Goal: Task Accomplishment & Management: Complete application form

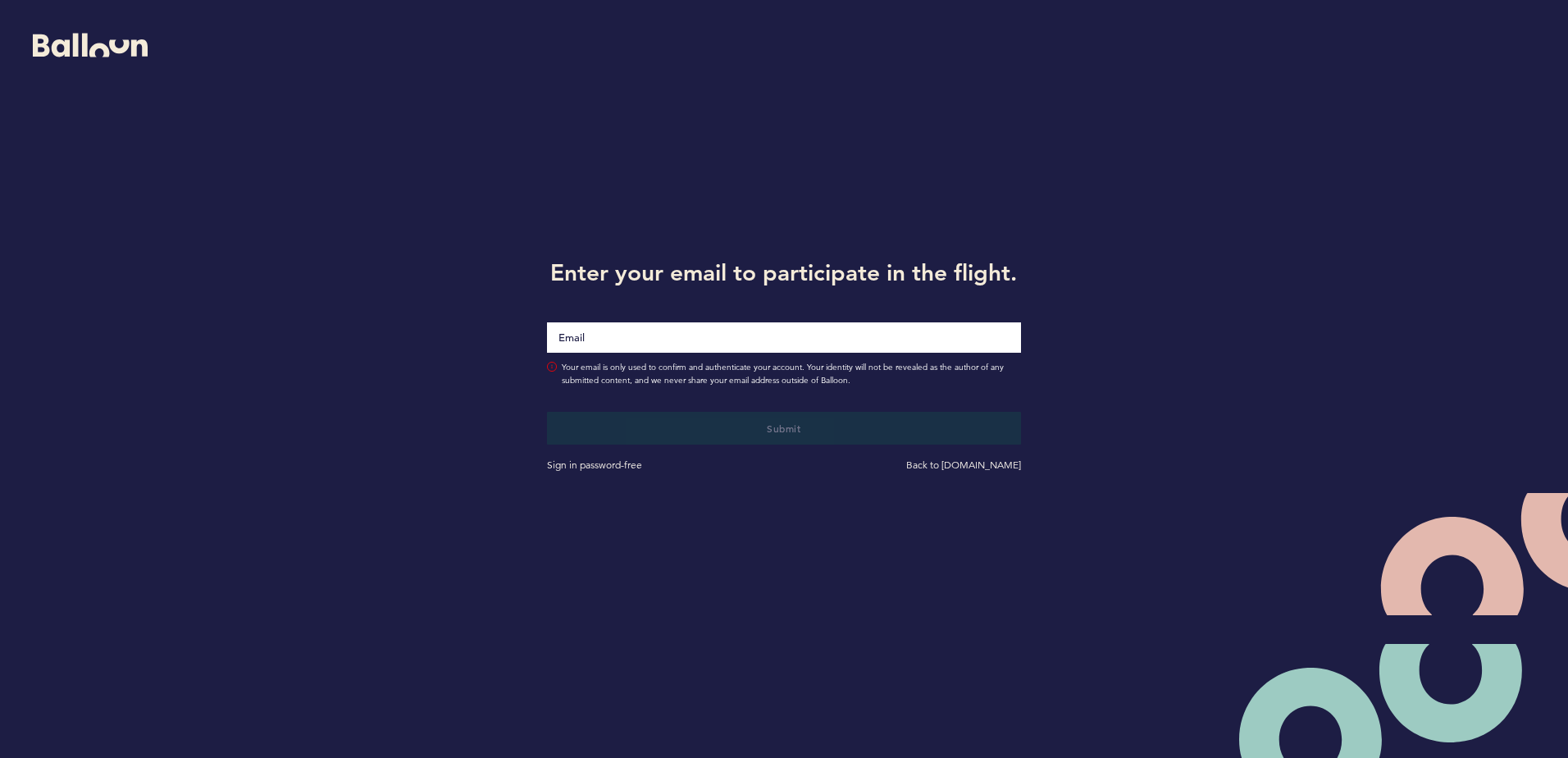
drag, startPoint x: 0, startPoint y: 0, endPoint x: 730, endPoint y: 345, distance: 807.4
click at [730, 346] on input "Email" at bounding box center [783, 338] width 473 height 31
type input "[EMAIL_ADDRESS][DOMAIN_NAME]"
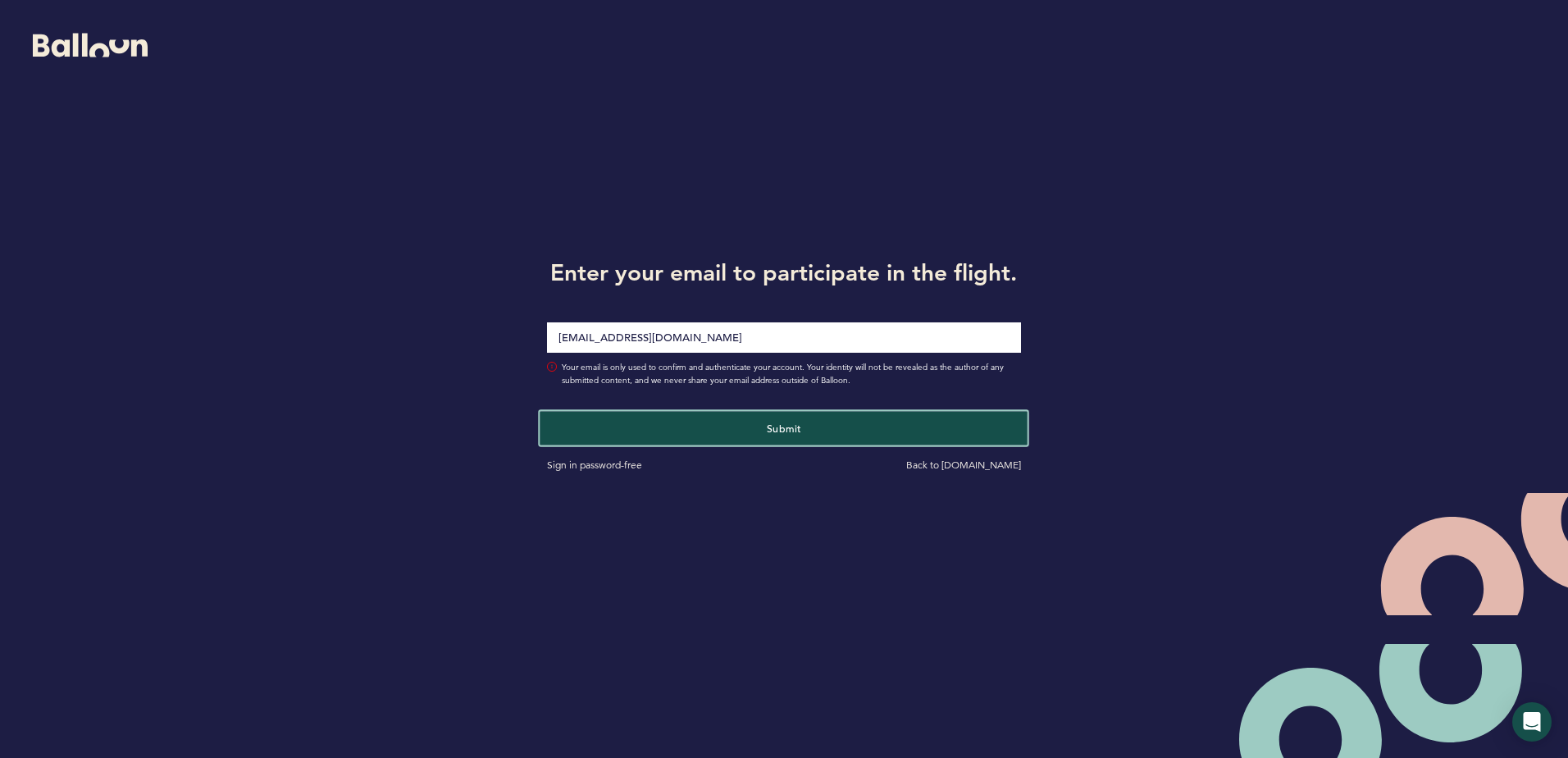
click at [700, 436] on button "Submit" at bounding box center [784, 428] width 488 height 34
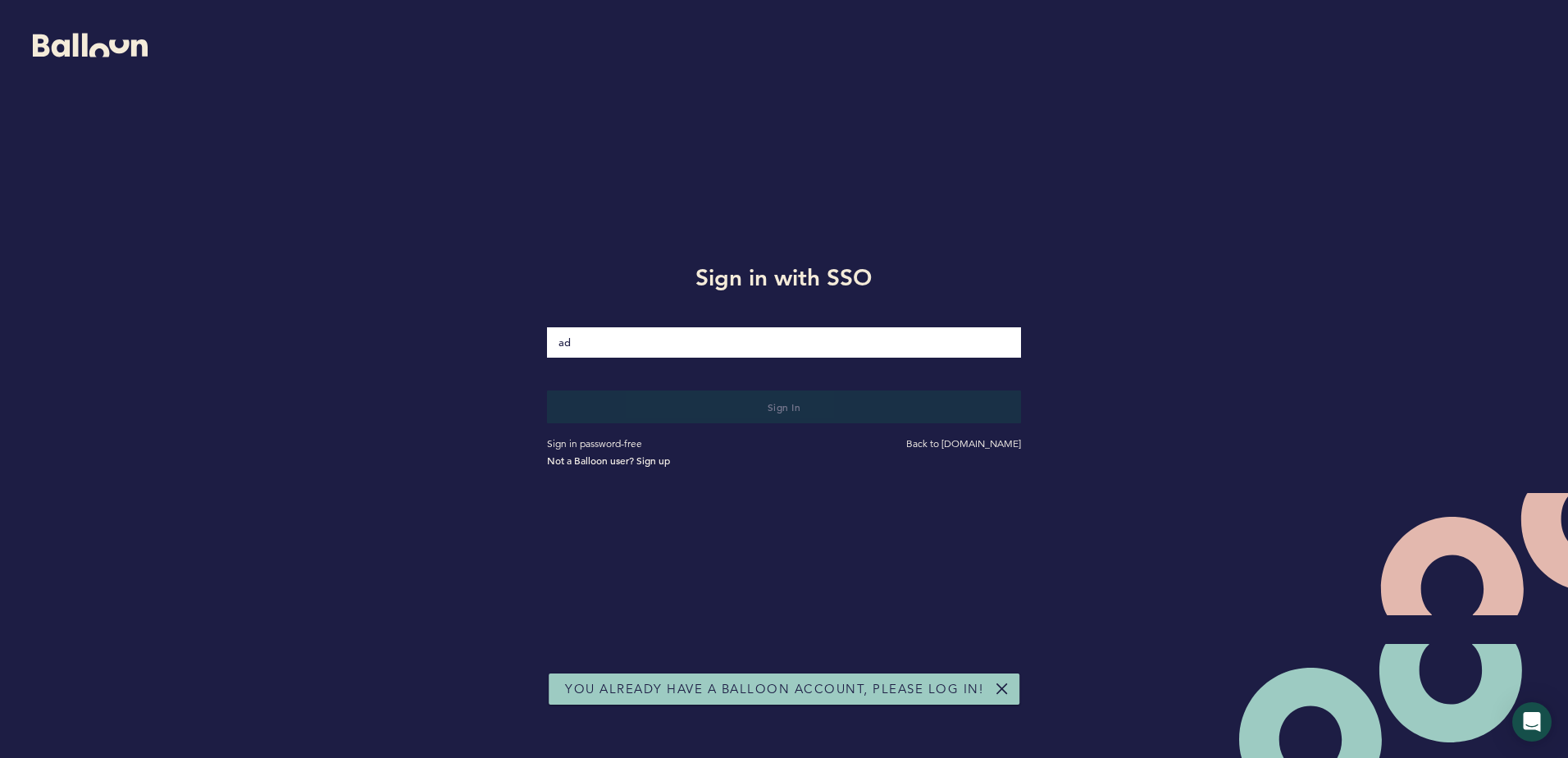
type input "[EMAIL_ADDRESS][DOMAIN_NAME]"
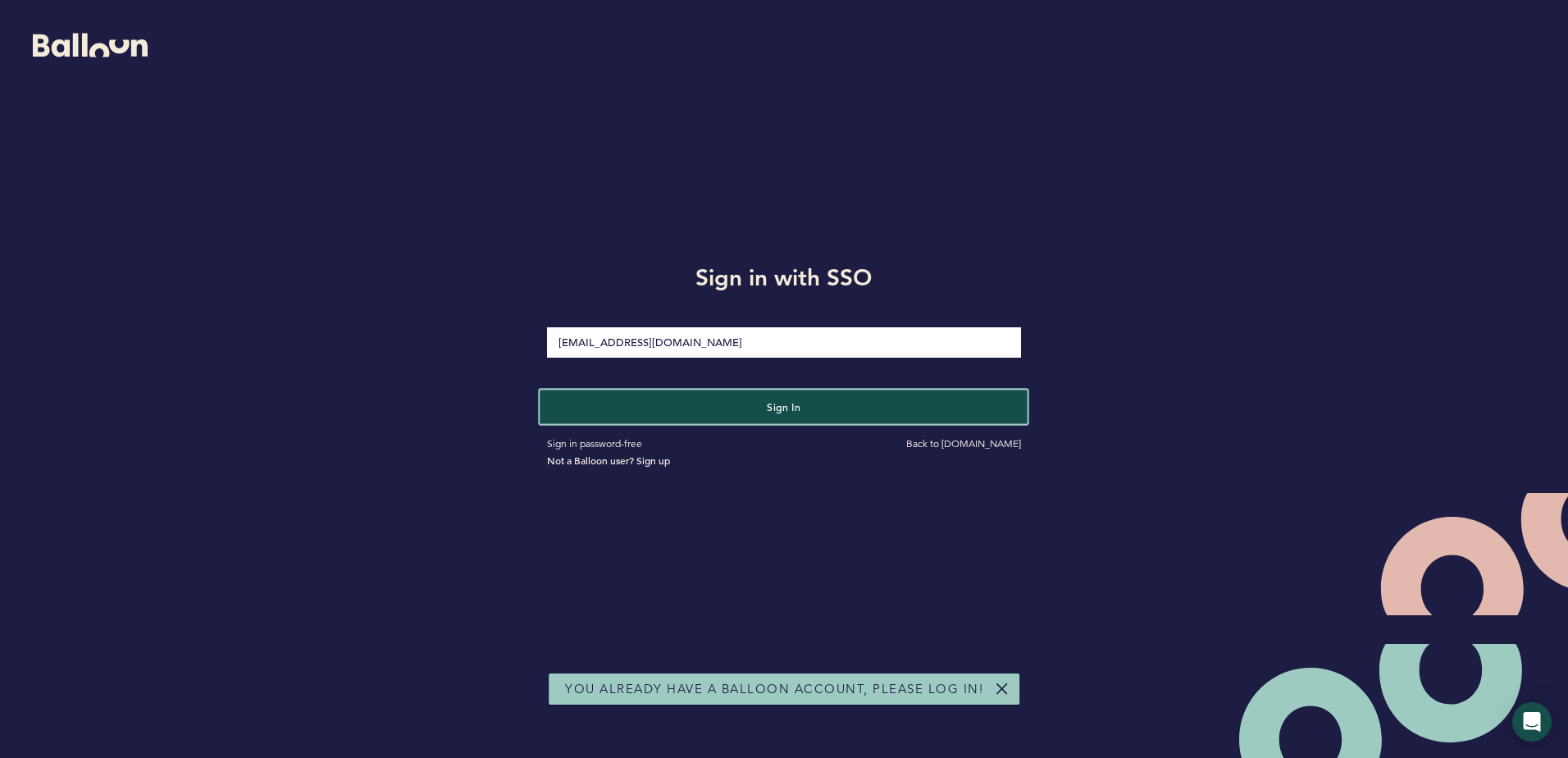
click at [660, 407] on button "Sign in" at bounding box center [784, 407] width 488 height 34
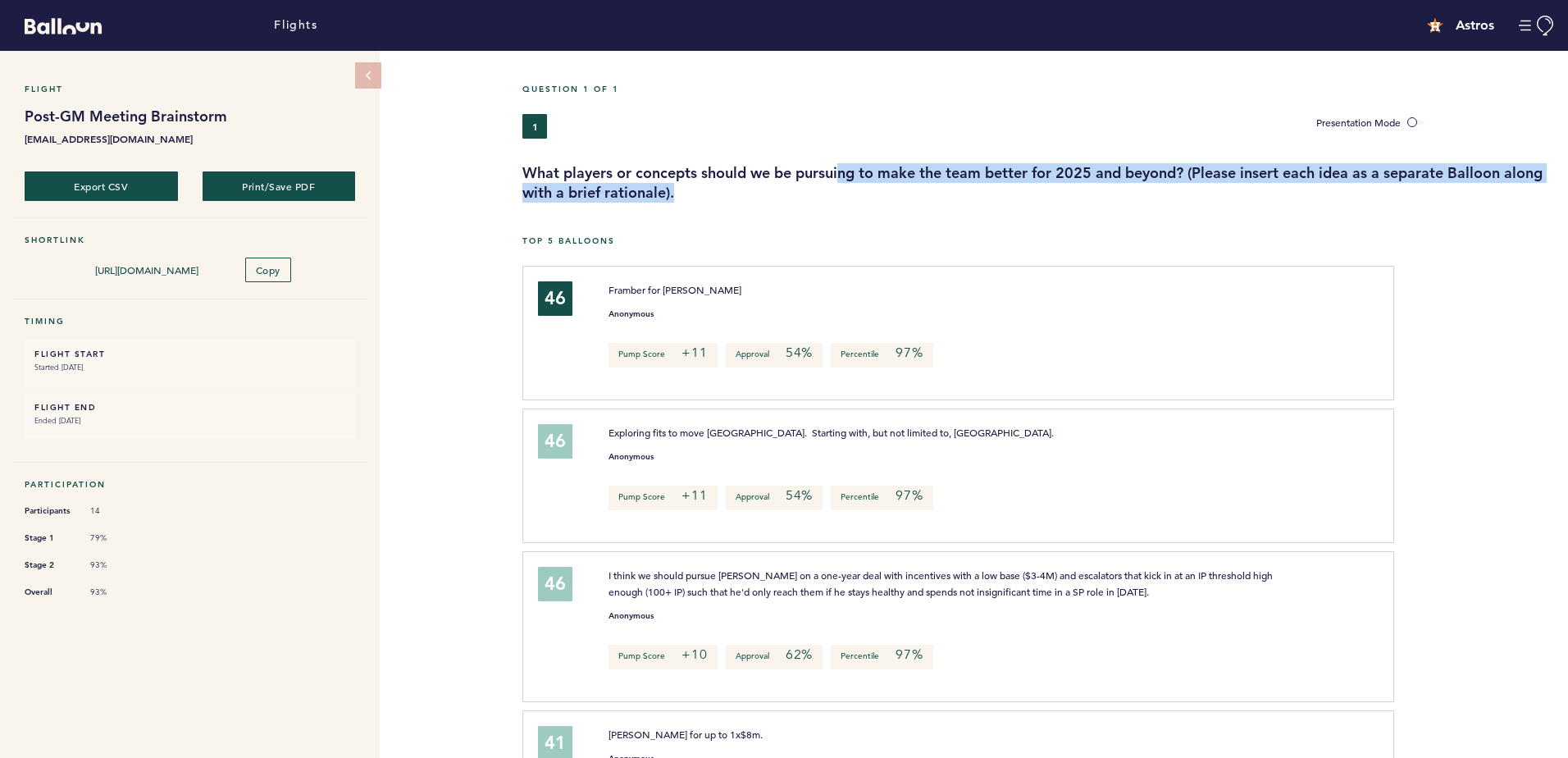
drag, startPoint x: 802, startPoint y: 281, endPoint x: 841, endPoint y: 185, distance: 103.6
click at [841, 185] on h3 "What players or concepts should we be pursuing to make the team better for 2025…" at bounding box center [1038, 183] width 1033 height 39
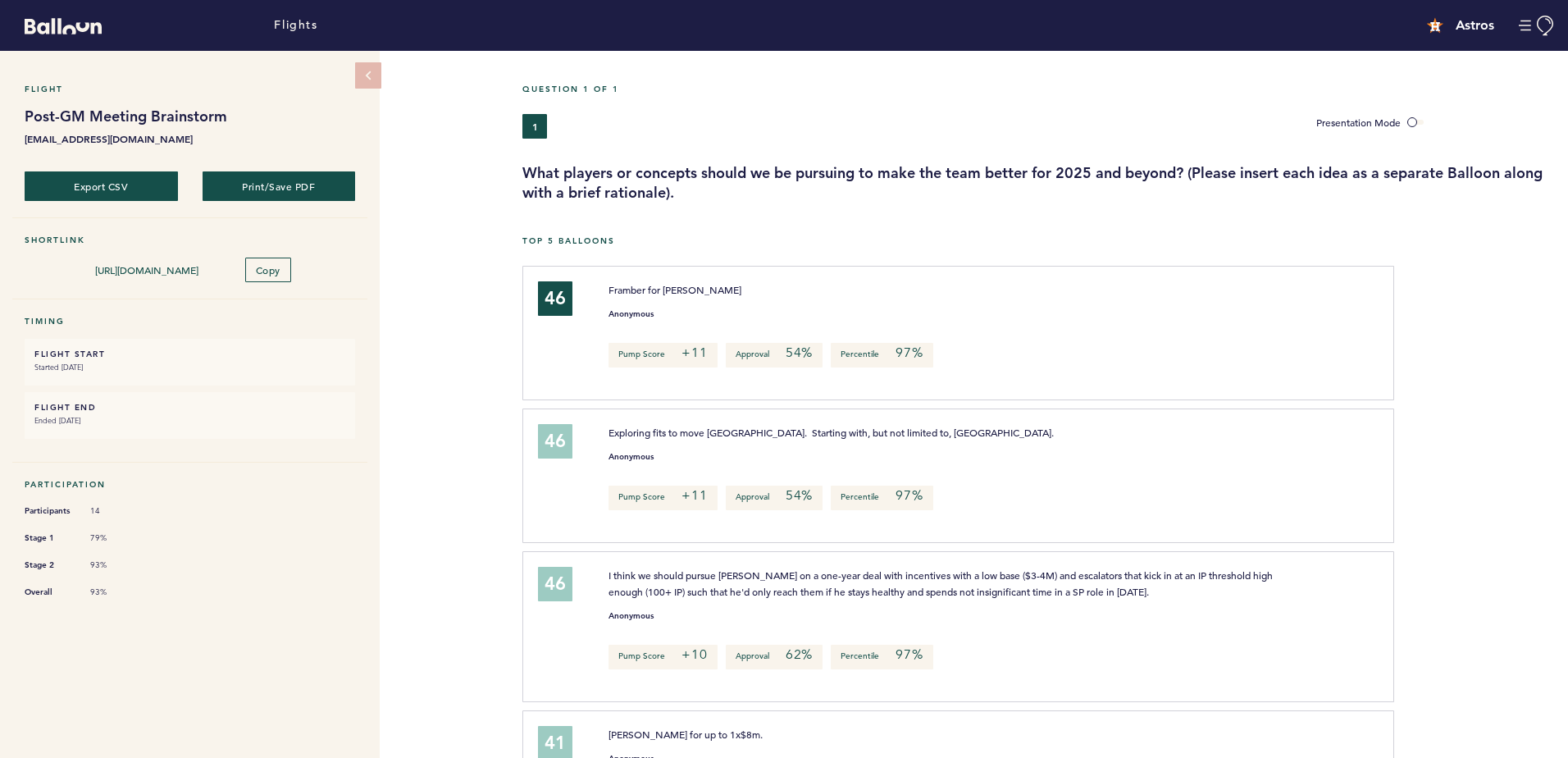
drag, startPoint x: 841, startPoint y: 185, endPoint x: 820, endPoint y: 233, distance: 52.4
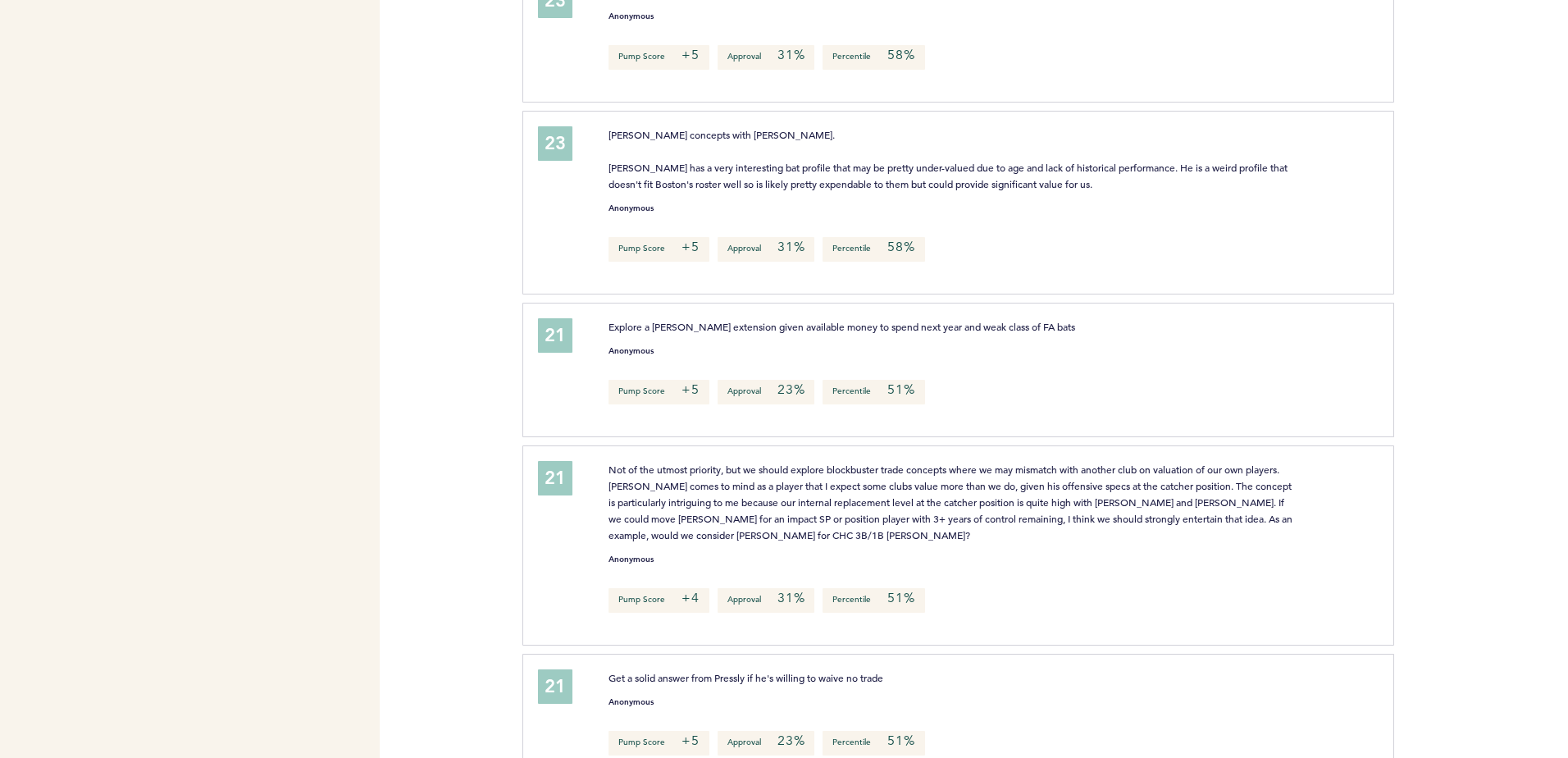
scroll to position [4922, 0]
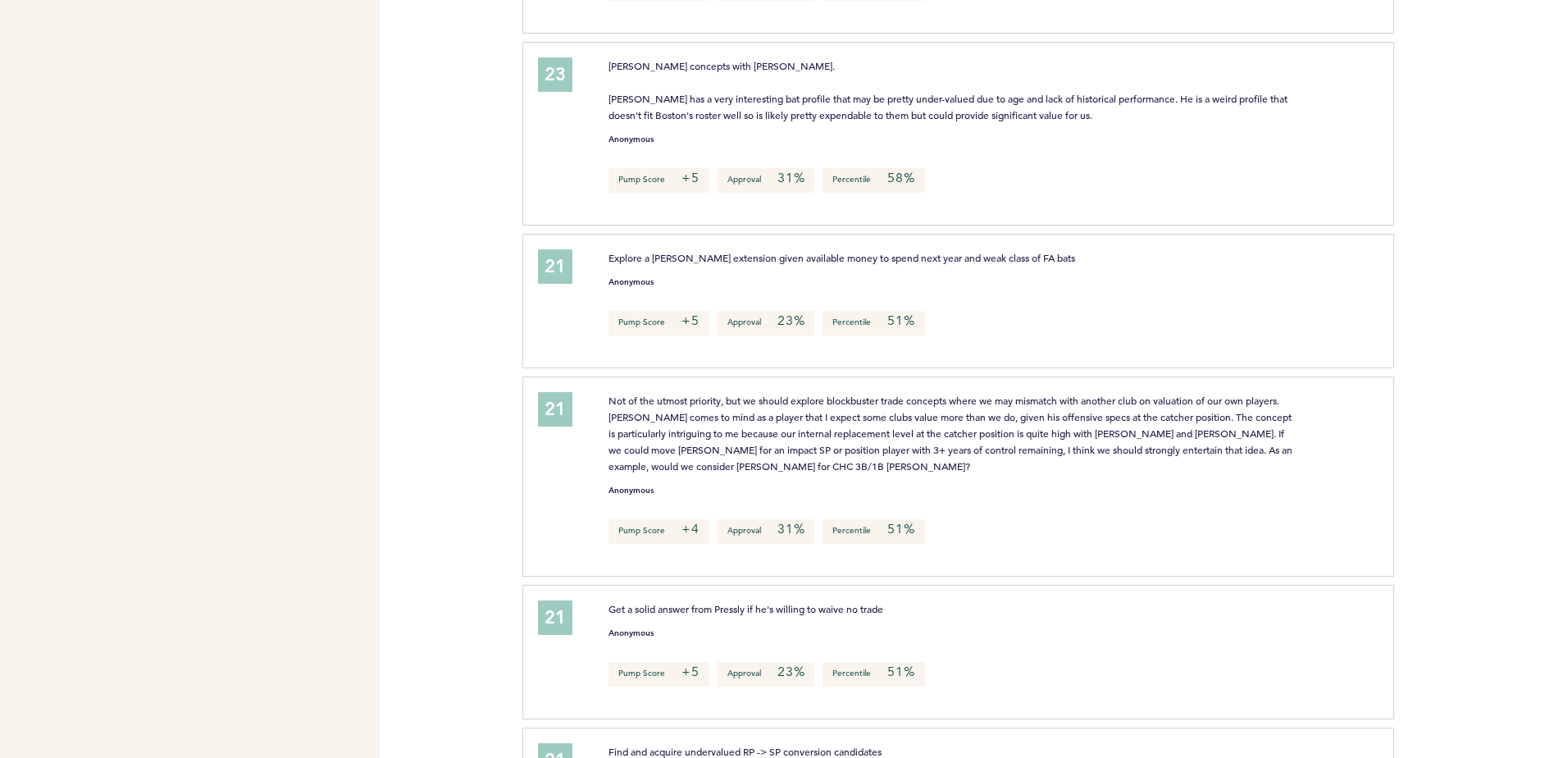
drag, startPoint x: 762, startPoint y: 515, endPoint x: 507, endPoint y: 532, distance: 255.6
click at [504, 534] on div "Flights Astros adelgiudice@astros.com Team Domain: astros Notification Preferen…" at bounding box center [784, 379] width 1568 height 758
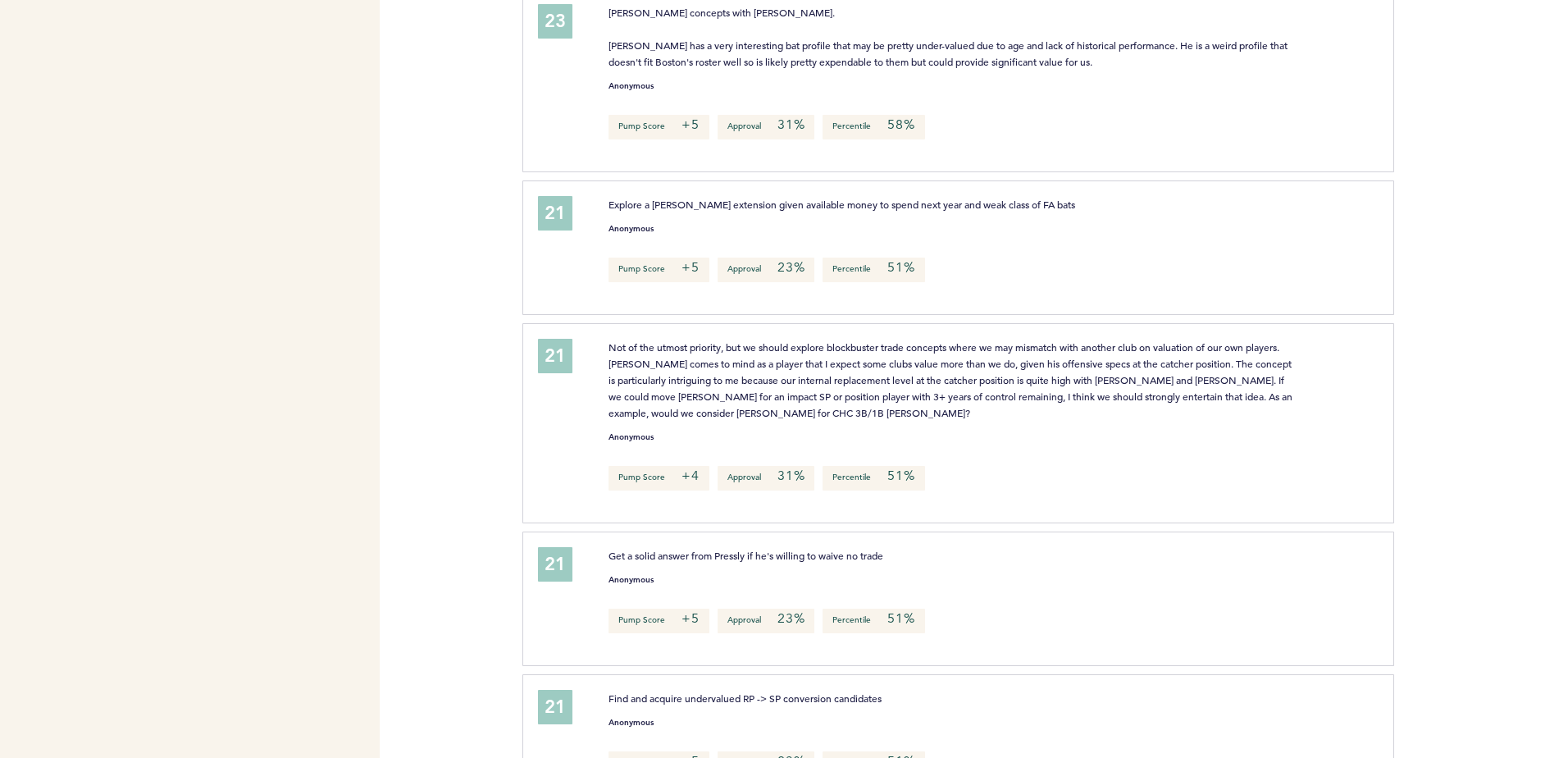
scroll to position [5087, 0]
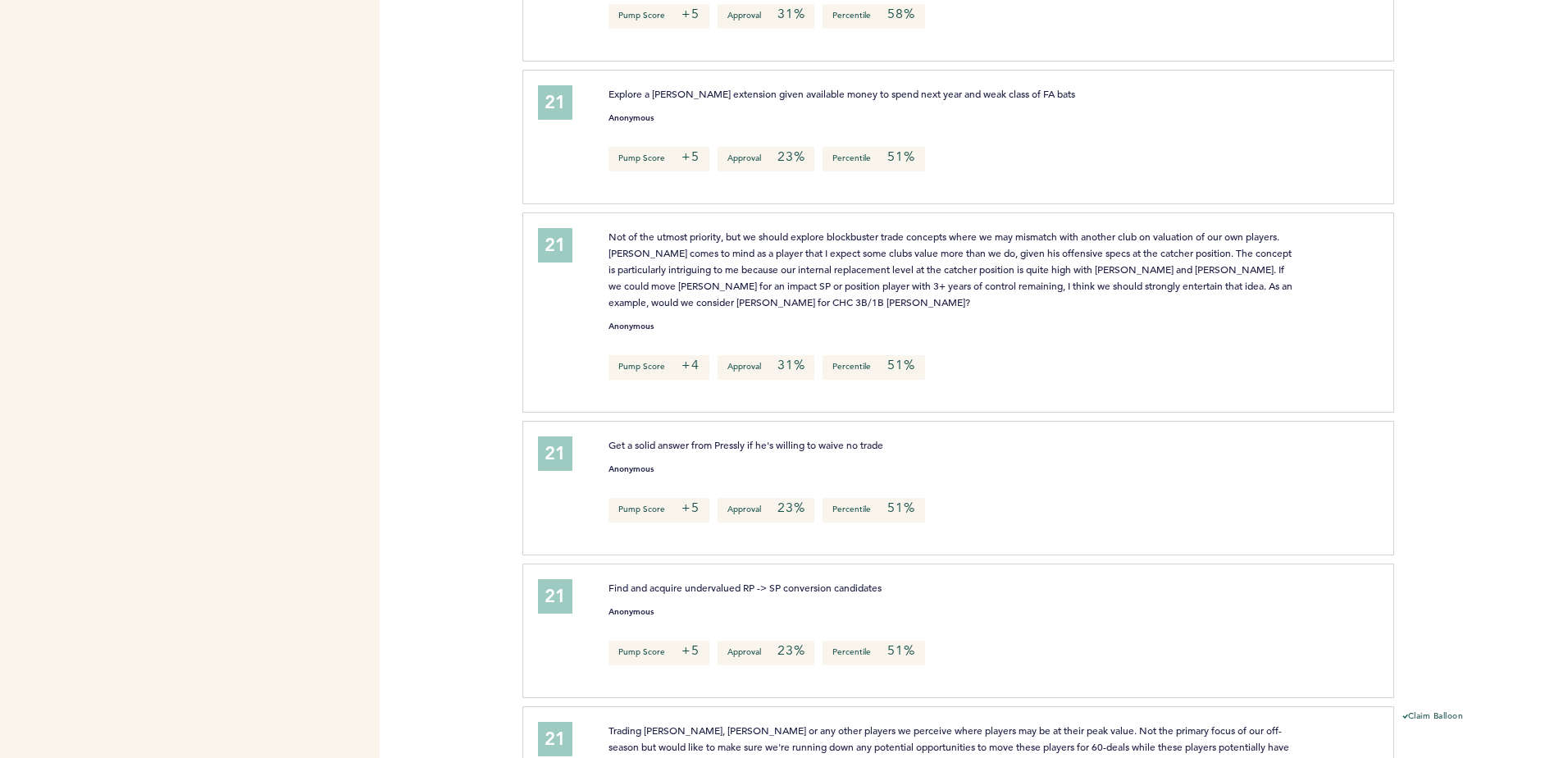
drag, startPoint x: 546, startPoint y: 545, endPoint x: 510, endPoint y: 601, distance: 66.6
click at [510, 601] on div "Flights Astros adelgiudice@astros.com Team Domain: astros Notification Preferen…" at bounding box center [784, 379] width 1568 height 758
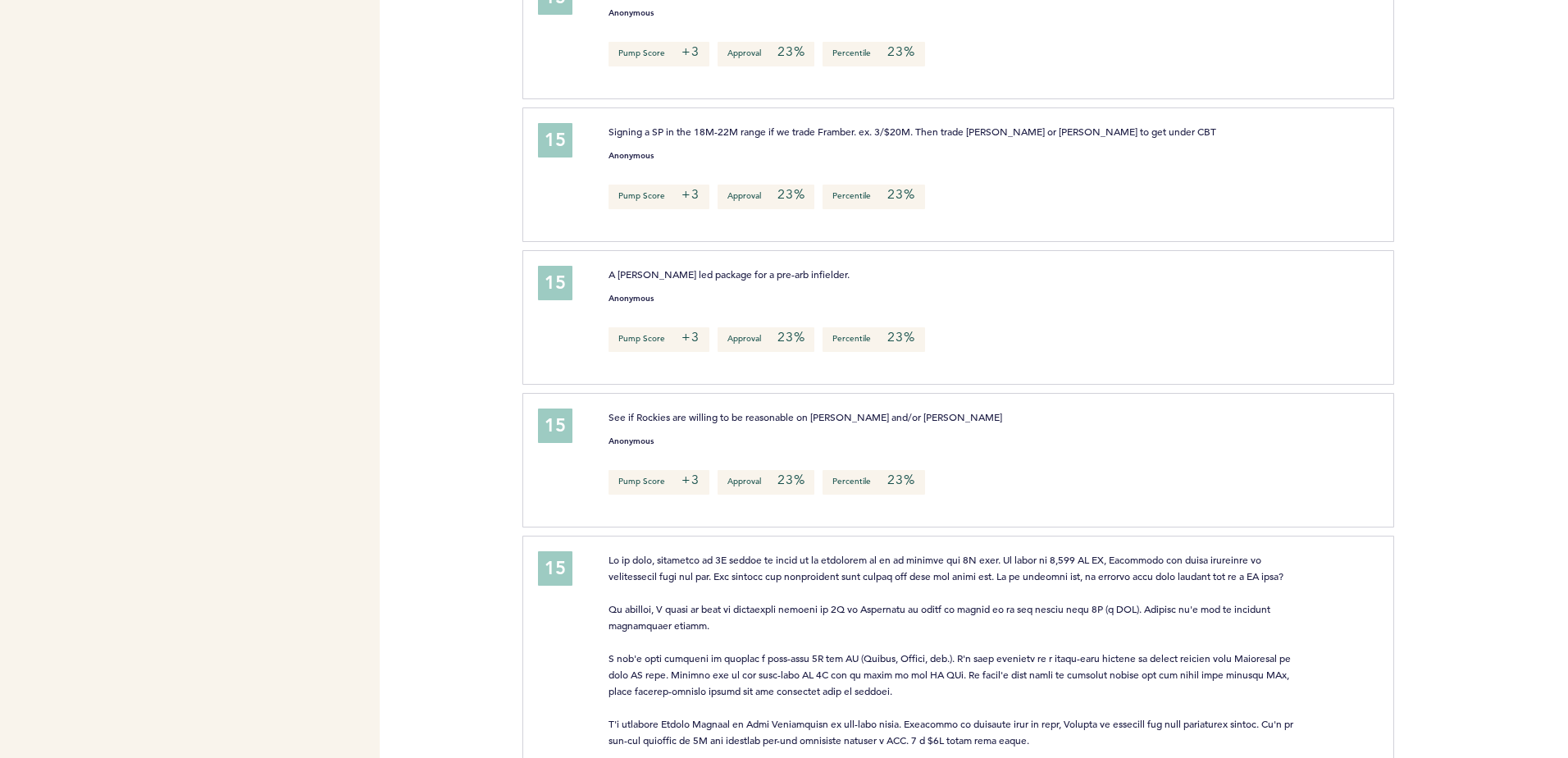
scroll to position [8039, 0]
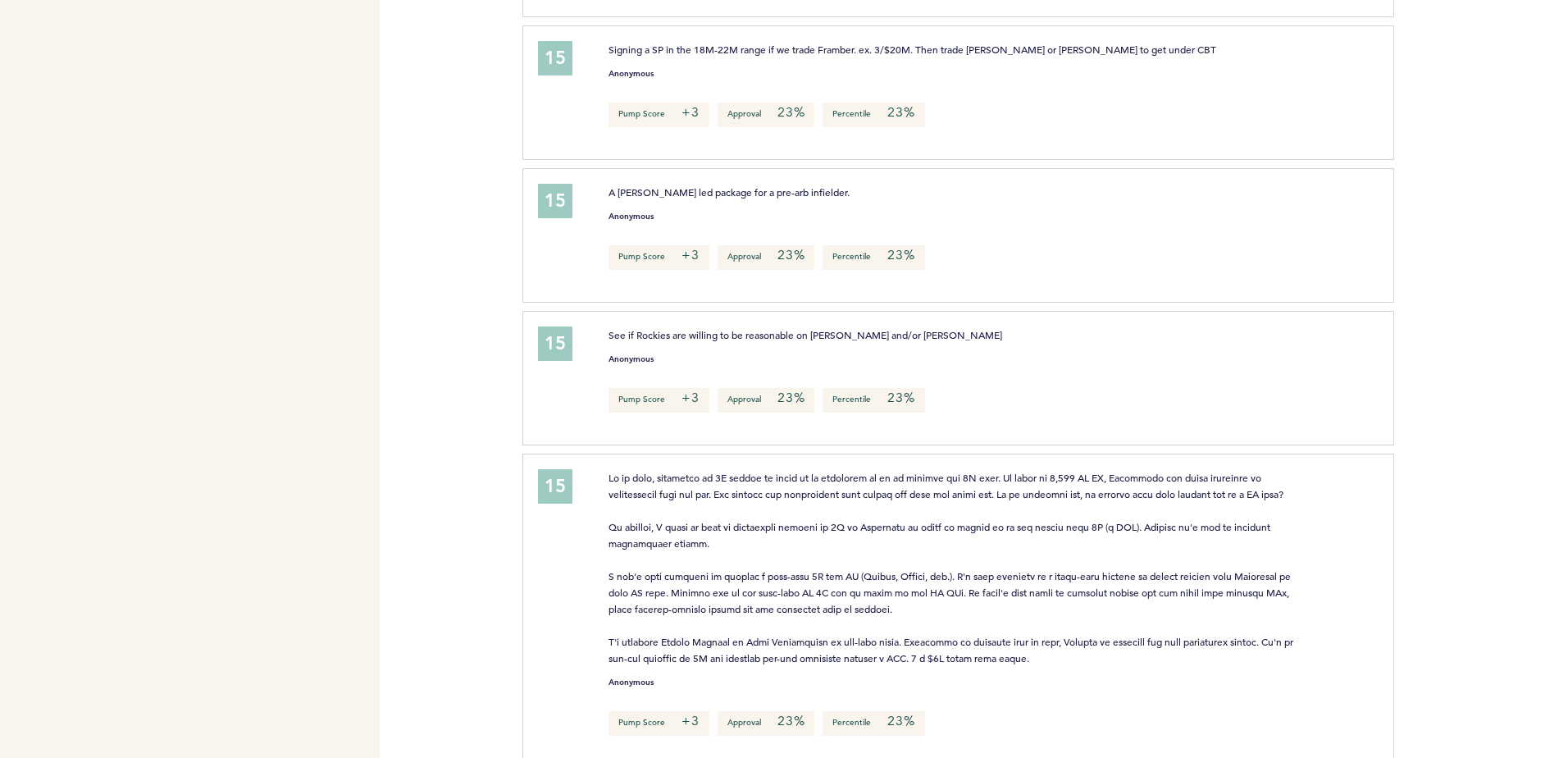
drag, startPoint x: 518, startPoint y: 670, endPoint x: 476, endPoint y: 631, distance: 57.3
click at [476, 631] on div "Flights Astros adelgiudice@astros.com Team Domain: astros Notification Preferen…" at bounding box center [784, 379] width 1568 height 758
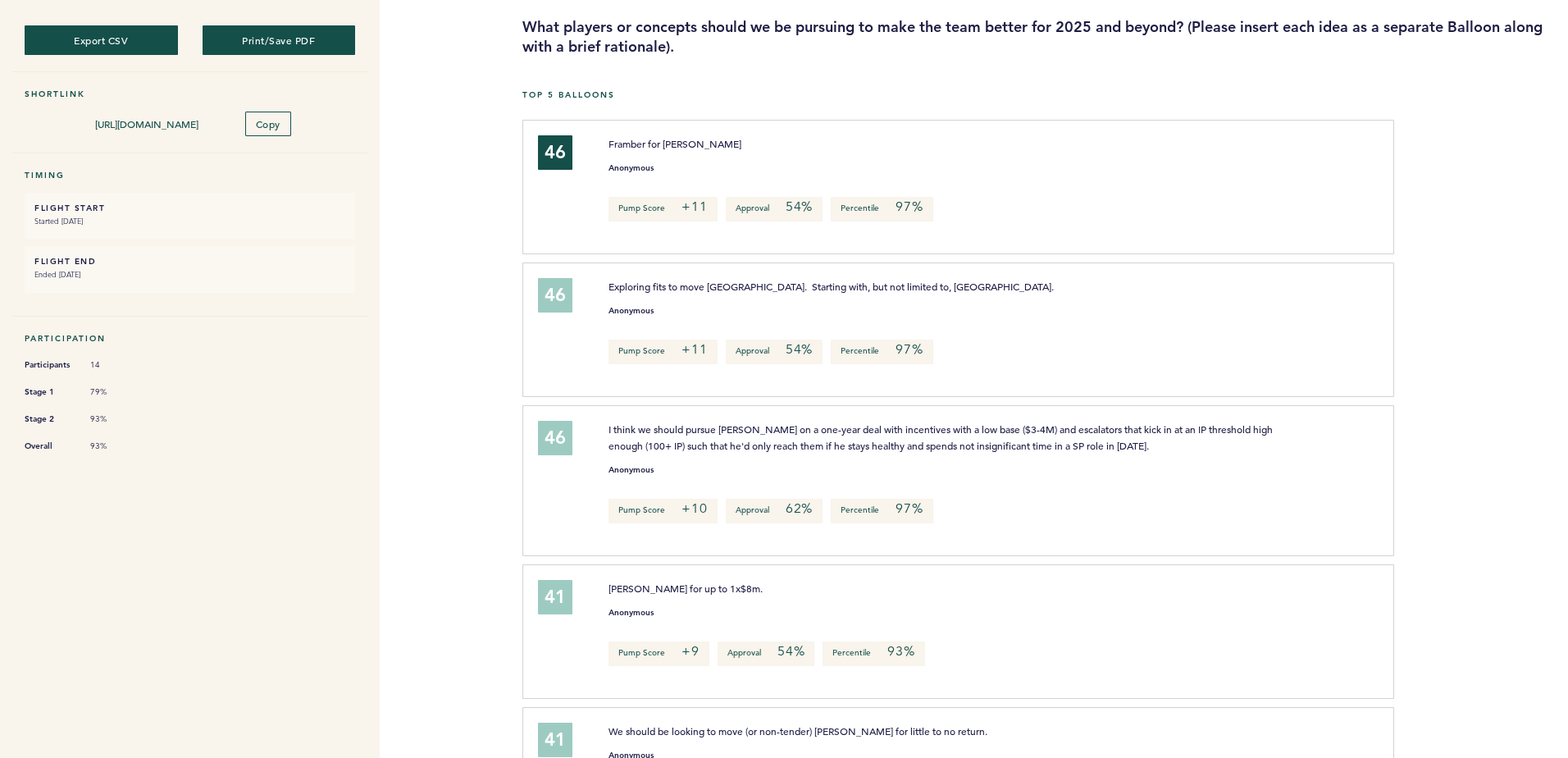
scroll to position [0, 0]
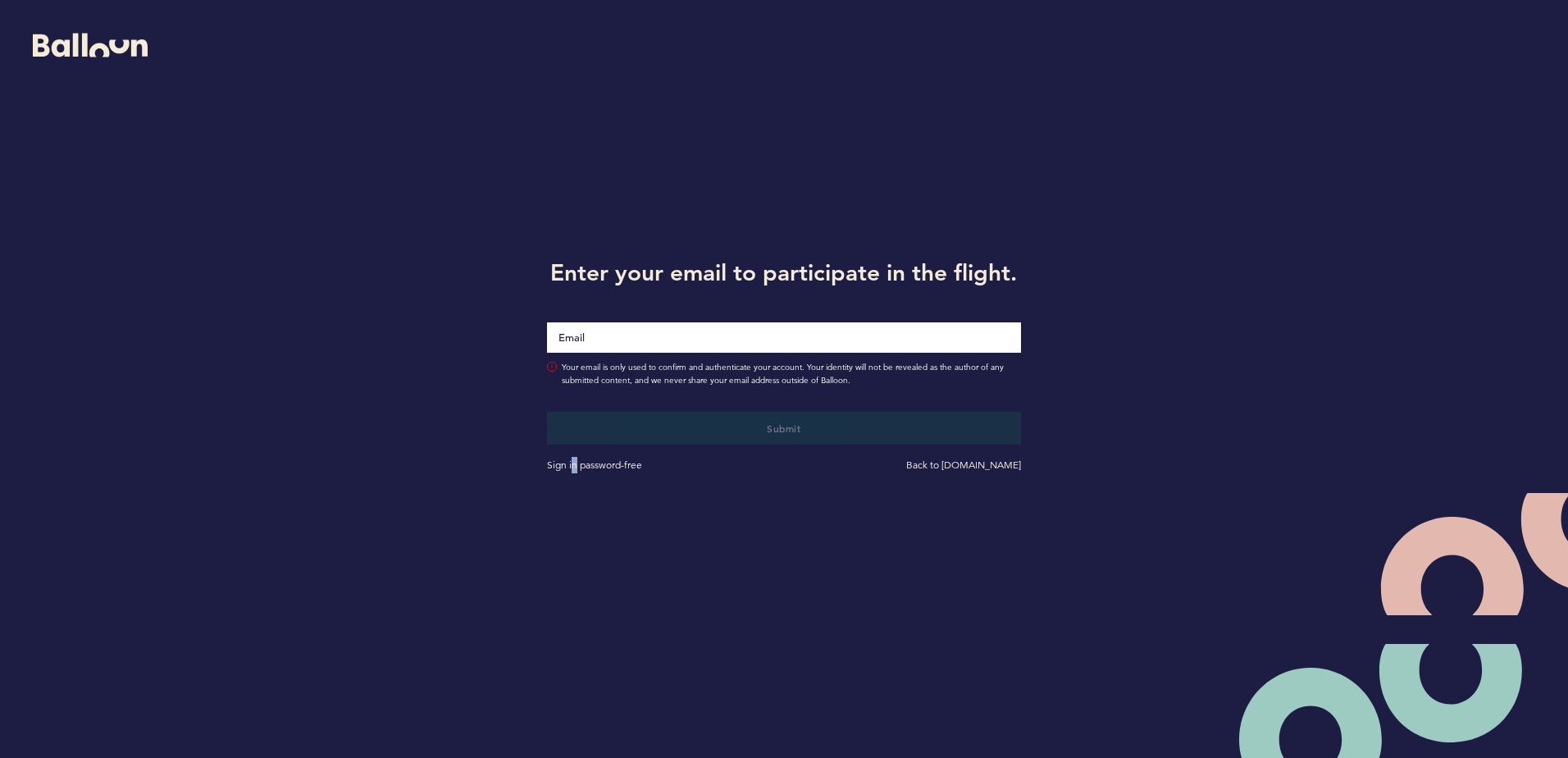
drag, startPoint x: 0, startPoint y: 0, endPoint x: 571, endPoint y: 513, distance: 767.6
click at [571, 513] on div "Enter your email to participate in the flight. Your email is only used to confi…" at bounding box center [784, 362] width 1568 height 725
drag, startPoint x: 571, startPoint y: 513, endPoint x: 615, endPoint y: 341, distance: 177.5
click at [615, 341] on input "Email" at bounding box center [783, 337] width 473 height 31
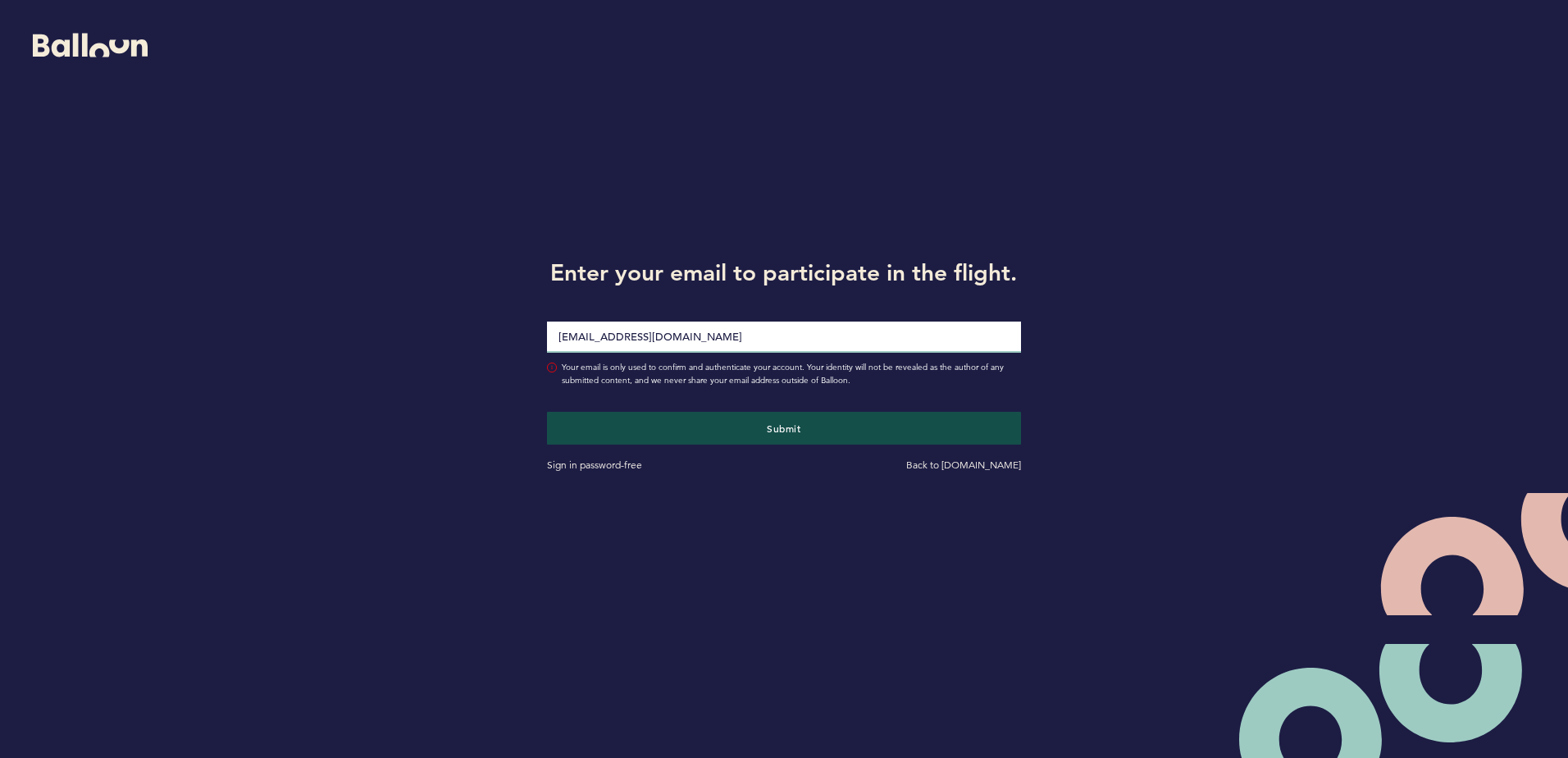
click at [656, 348] on input "delgiudiceaaron@gmail.com" at bounding box center [783, 337] width 473 height 31
click at [662, 343] on input "delgiudiceaaron@gmail.com" at bounding box center [783, 337] width 473 height 31
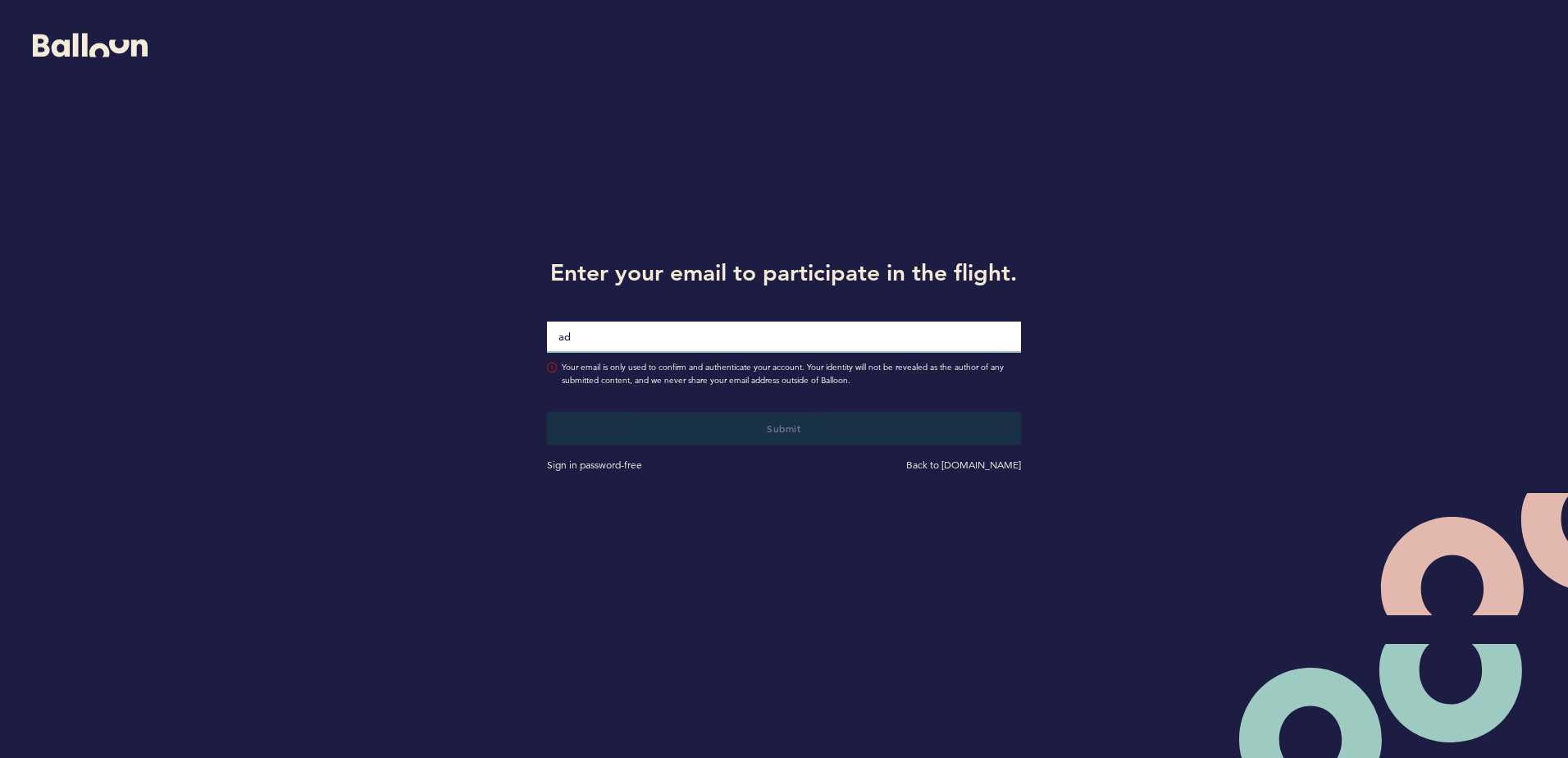
type input "[EMAIL_ADDRESS][DOMAIN_NAME]"
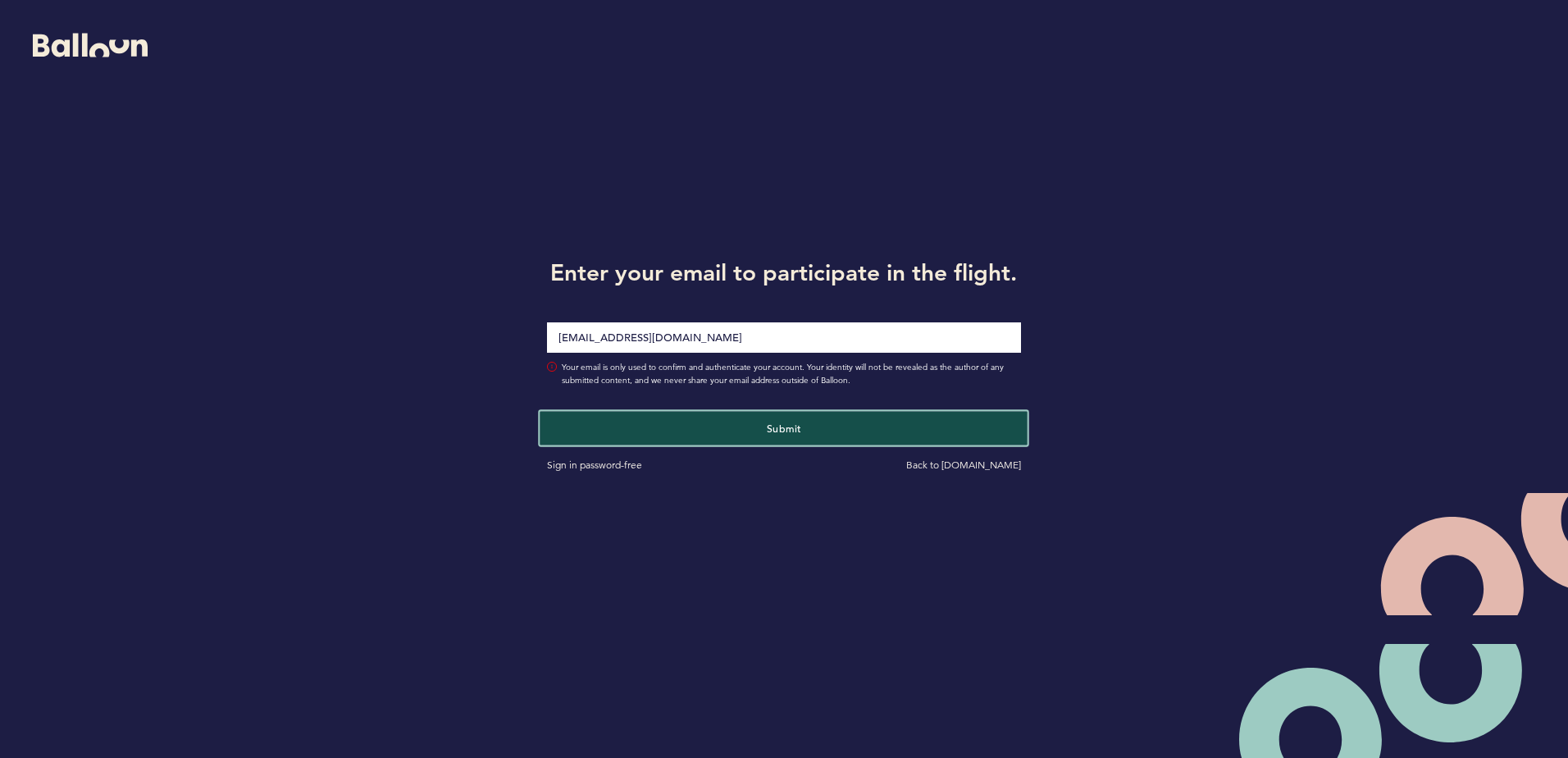
click at [682, 425] on button "Submit" at bounding box center [784, 428] width 488 height 34
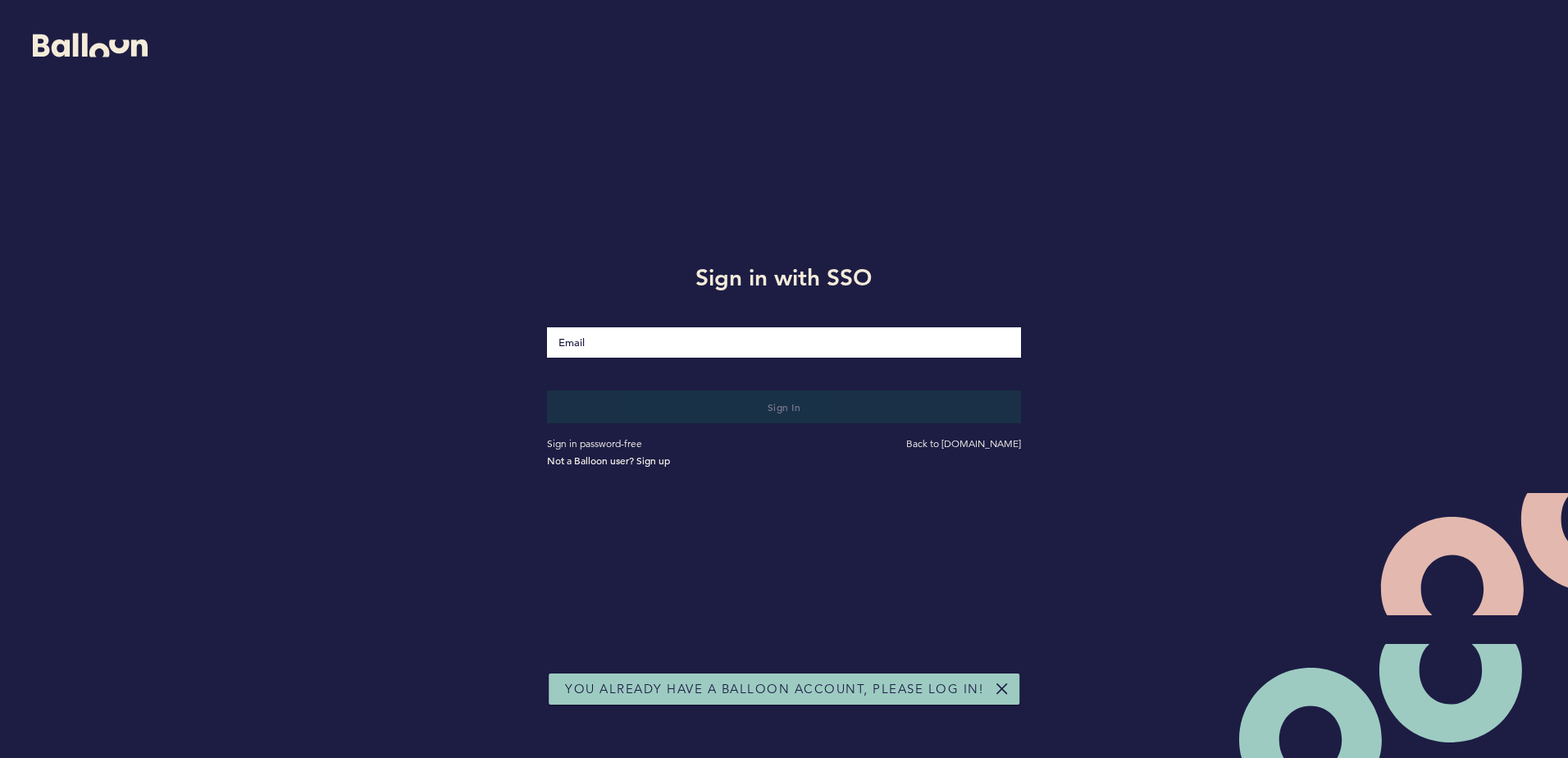
click at [686, 351] on input "Email" at bounding box center [783, 343] width 473 height 31
type input "[EMAIL_ADDRESS][DOMAIN_NAME]"
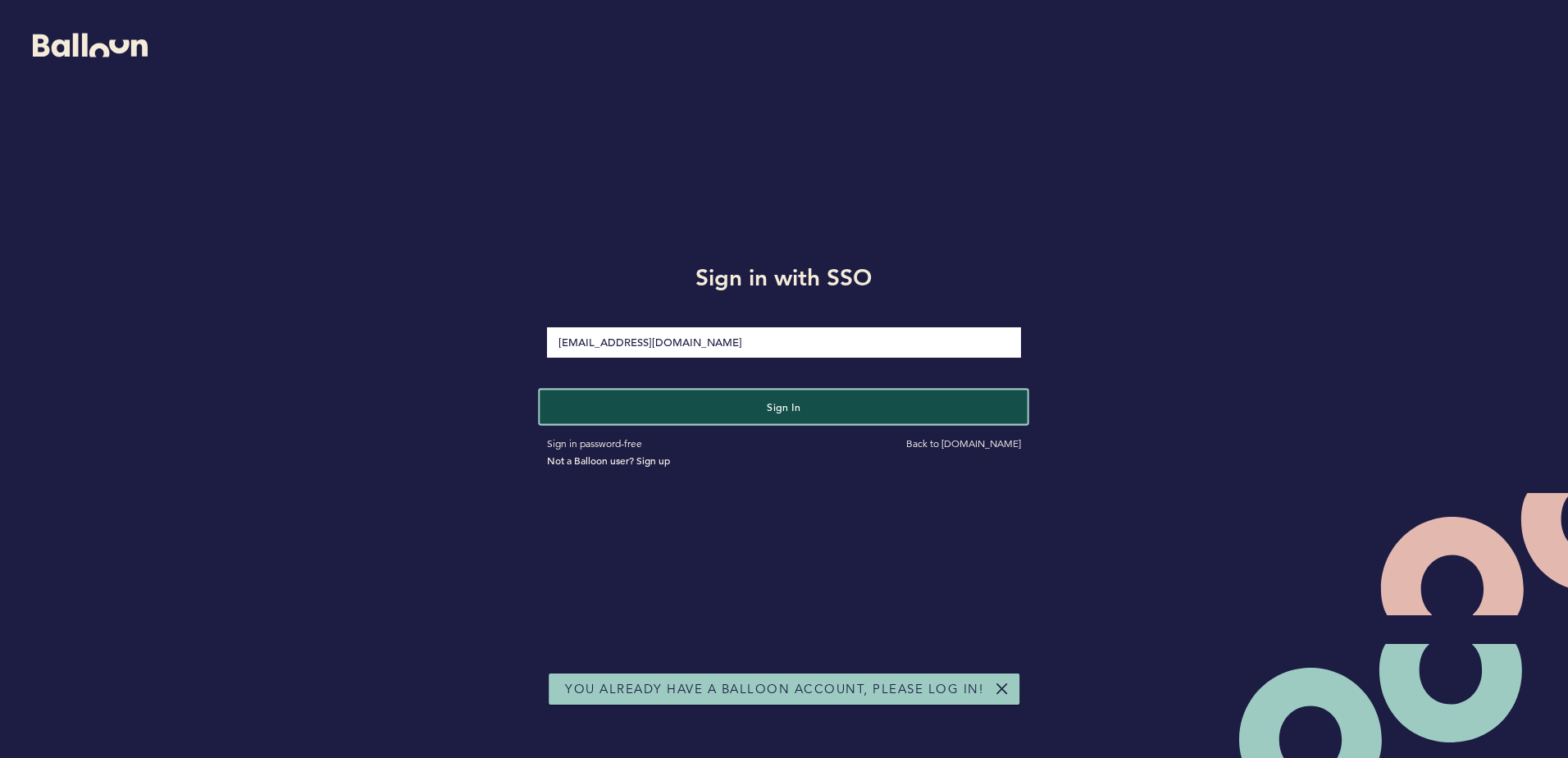
click at [685, 413] on button "Sign in" at bounding box center [784, 407] width 488 height 34
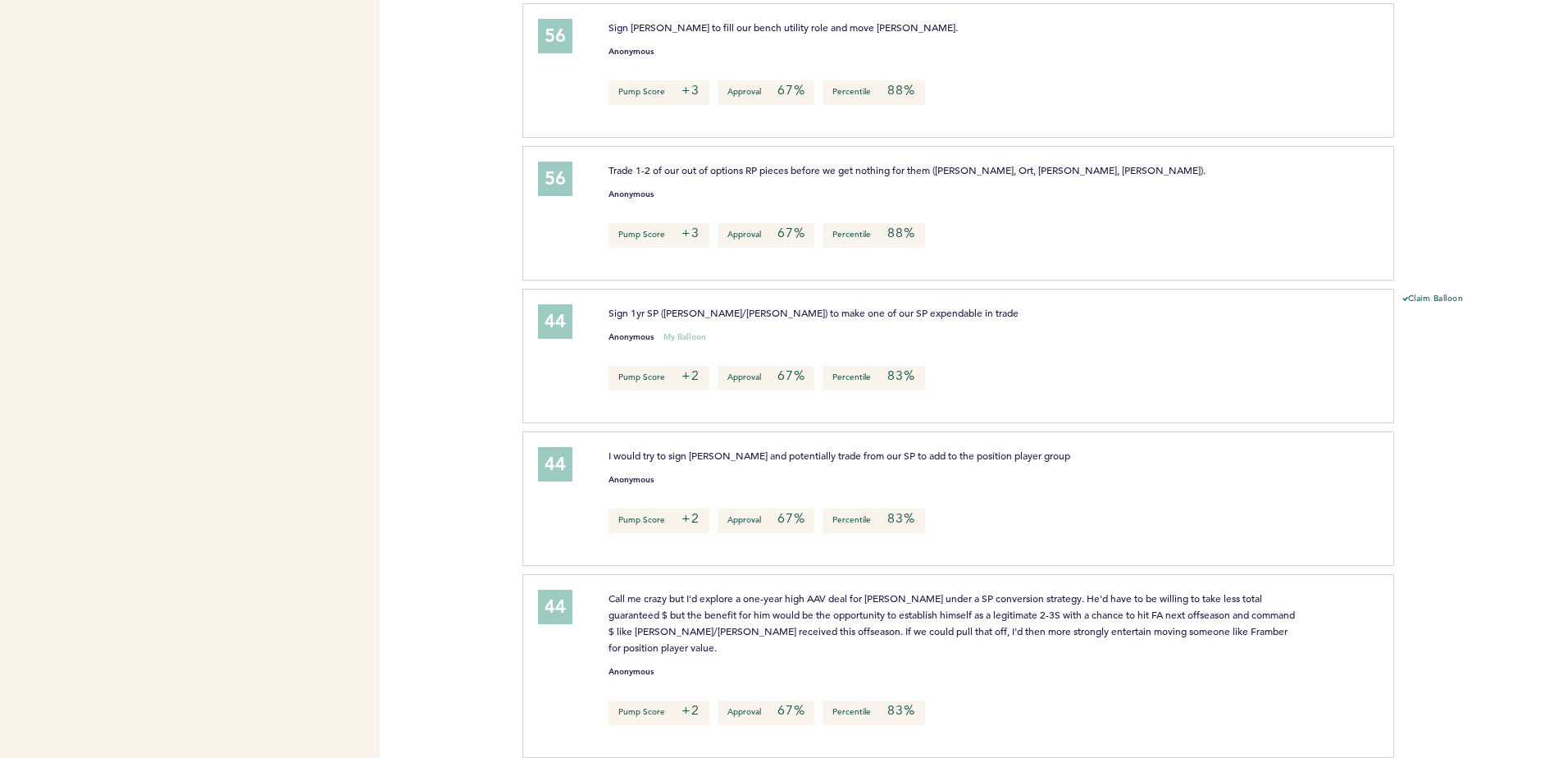
scroll to position [1559, 0]
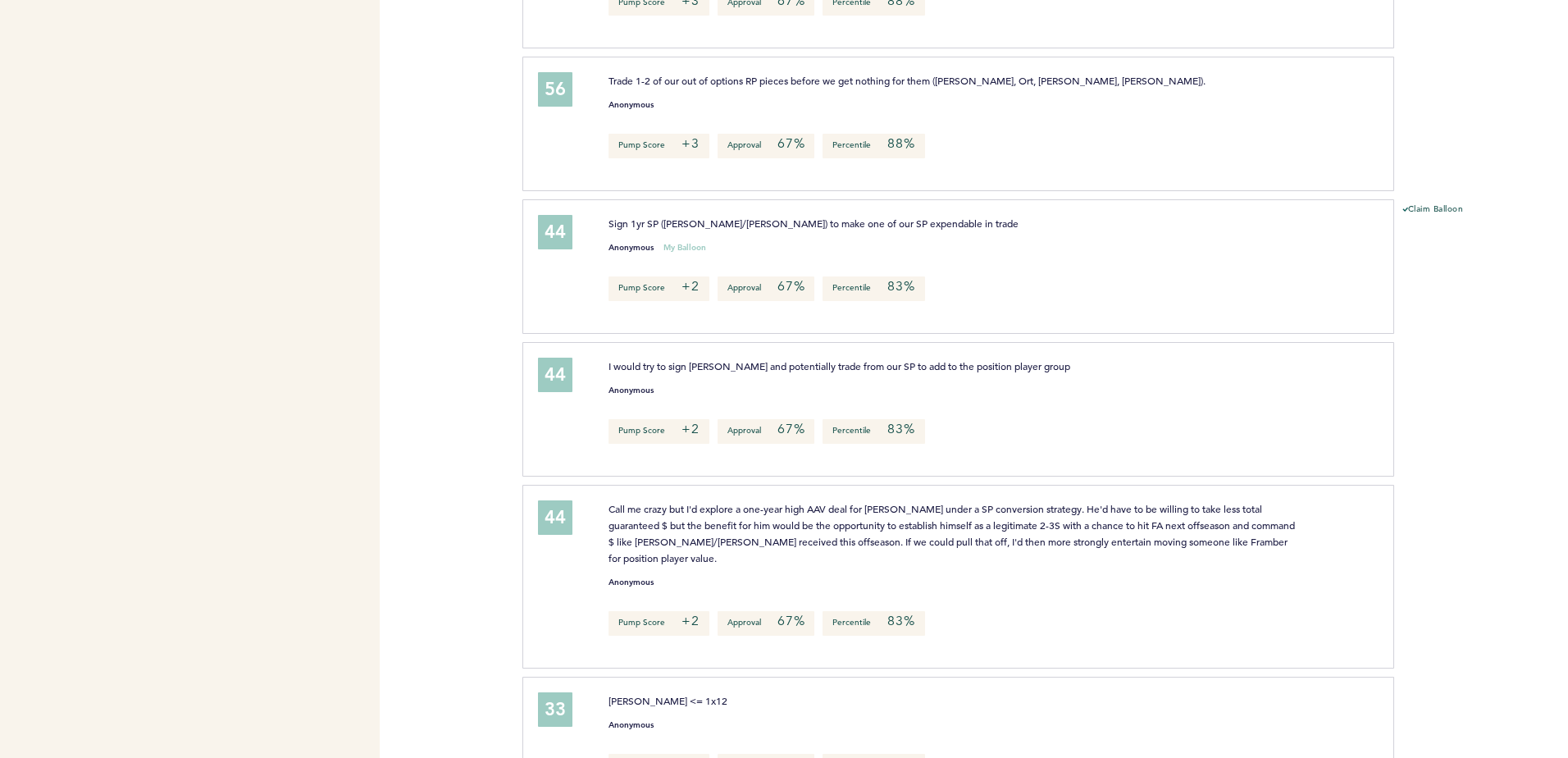
click at [1079, 627] on div "Pump Score +2 Approval 67% Percentile 83%" at bounding box center [984, 623] width 775 height 25
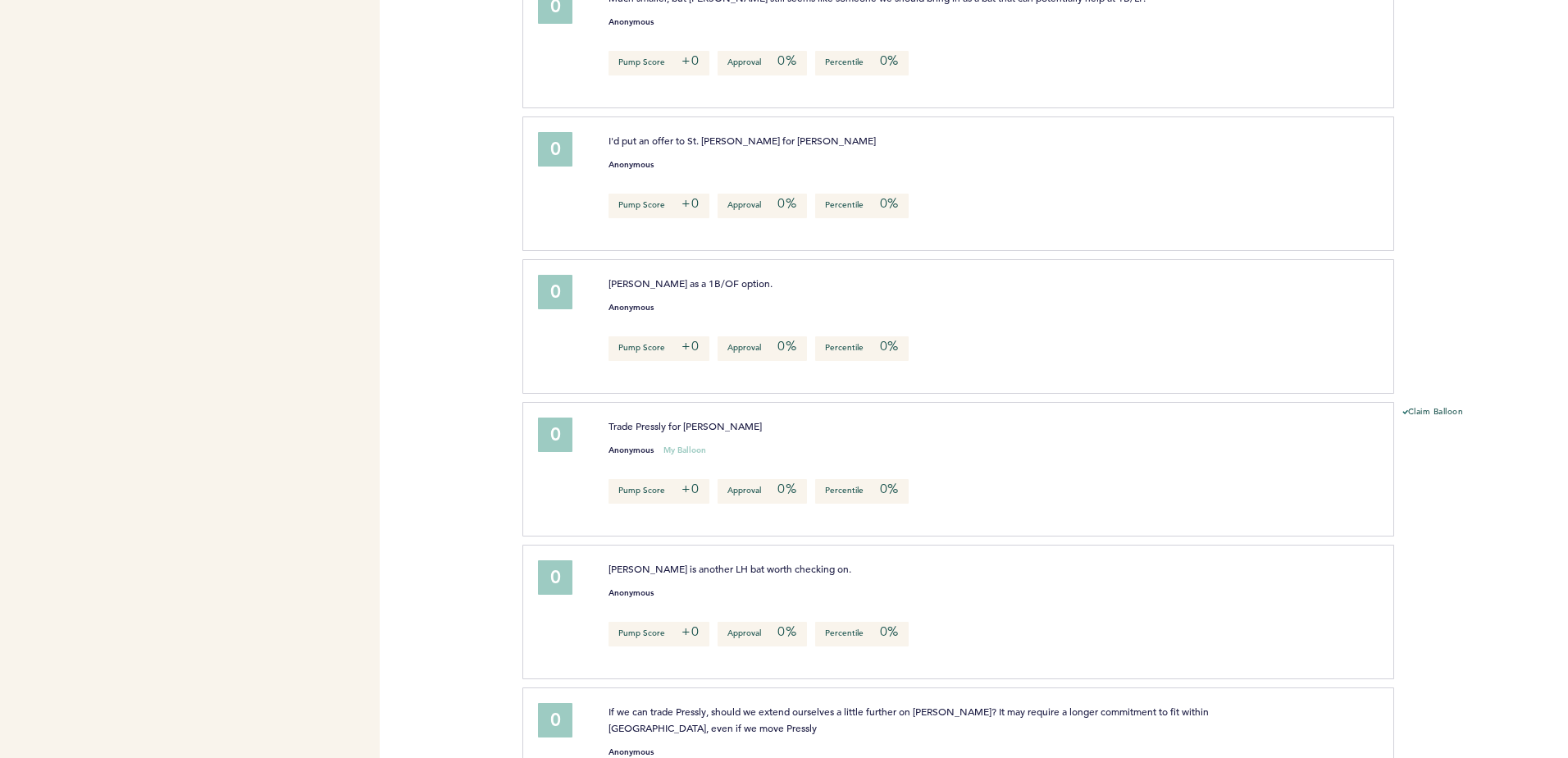
scroll to position [5578, 0]
drag, startPoint x: 865, startPoint y: 478, endPoint x: 1301, endPoint y: 515, distance: 437.6
click at [1301, 515] on div "0 Trade Pressly for Ernie Clement Anonymous My Balloon Pump Score +0 Approval 0…" at bounding box center [957, 469] width 871 height 134
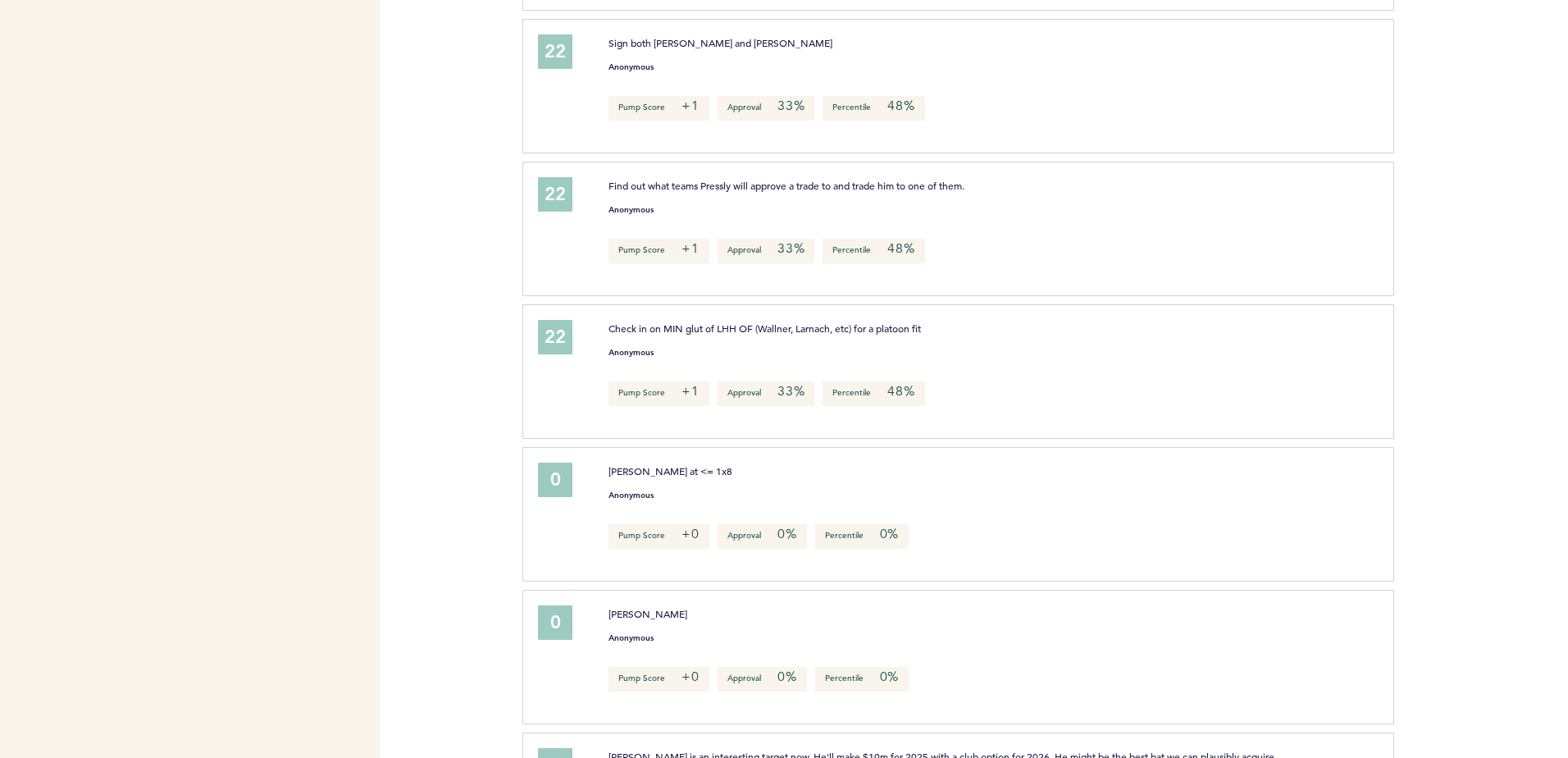
scroll to position [4619, 0]
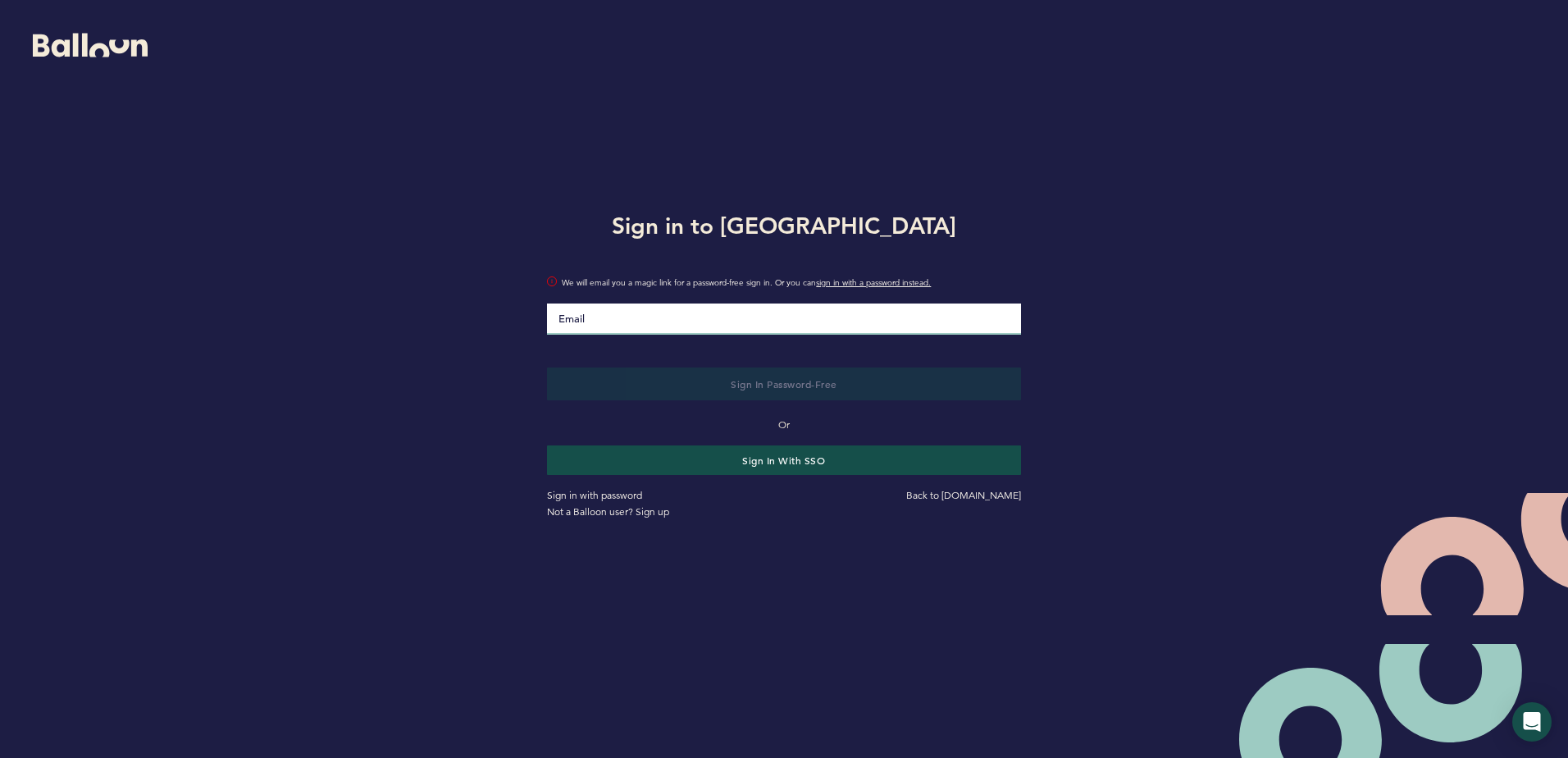
click at [712, 322] on input "Email" at bounding box center [783, 319] width 473 height 31
click at [387, 407] on div "Sign in to Balloon We will email you a magic link for a password-free sign in. …" at bounding box center [784, 362] width 1568 height 725
click at [562, 320] on input "Email" at bounding box center [783, 319] width 473 height 31
click at [467, 391] on div "Sign in to Balloon We will email you a magic link for a password-free sign in. …" at bounding box center [784, 362] width 1568 height 725
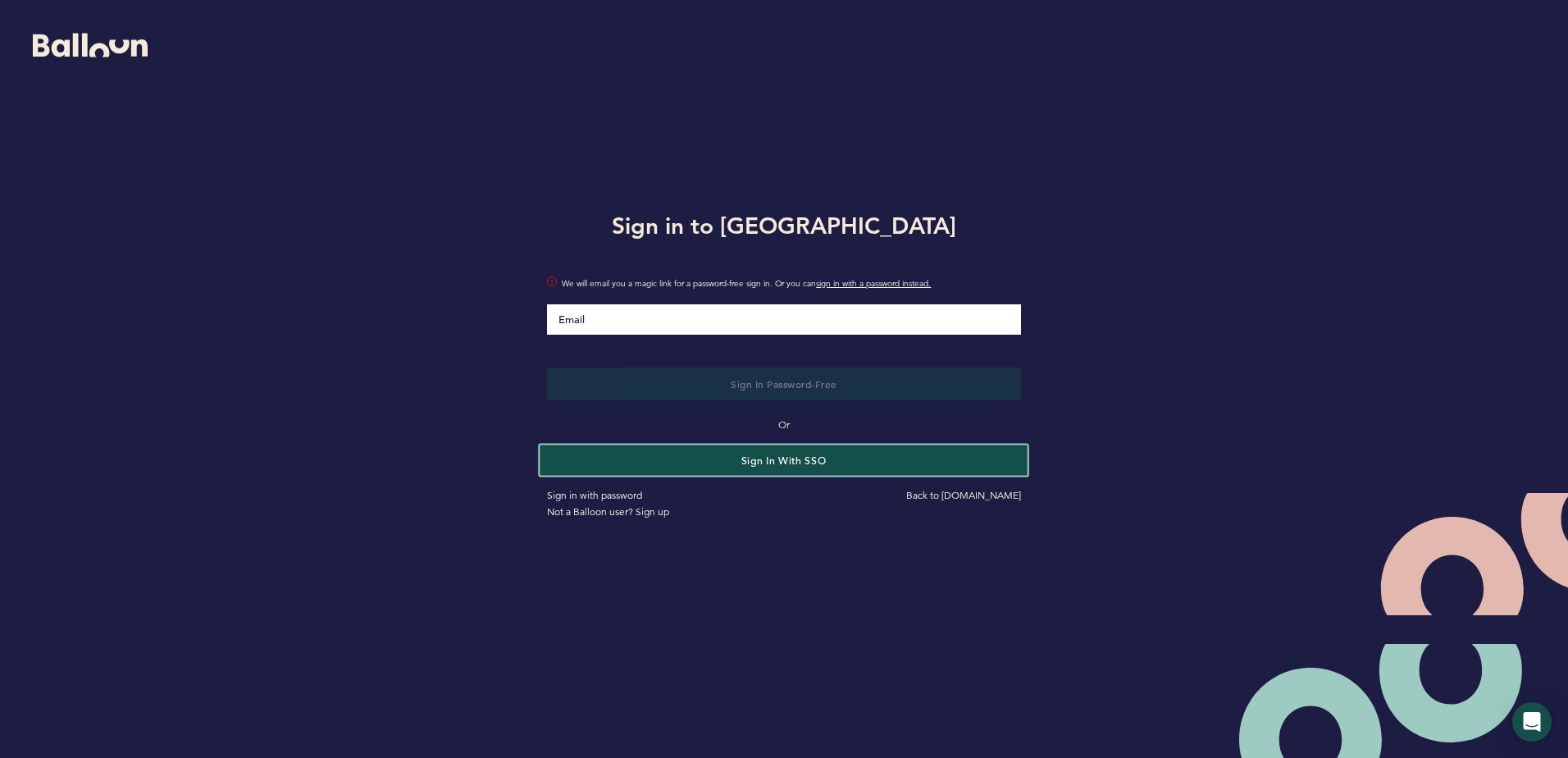
click at [582, 451] on button "Sign in with SSO" at bounding box center [784, 460] width 488 height 31
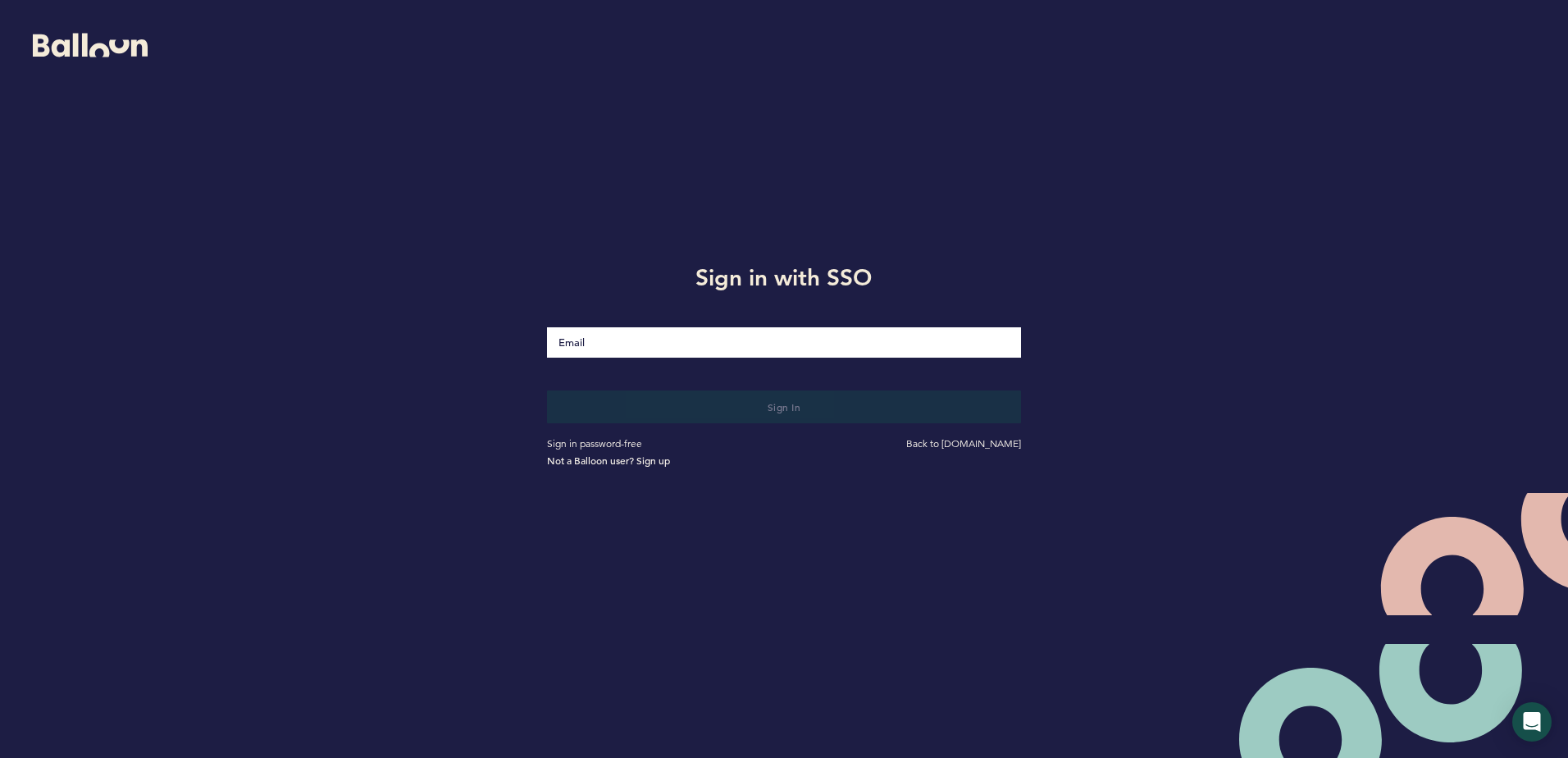
click at [575, 338] on input "Email" at bounding box center [783, 343] width 473 height 31
type input "[EMAIL_ADDRESS][DOMAIN_NAME]"
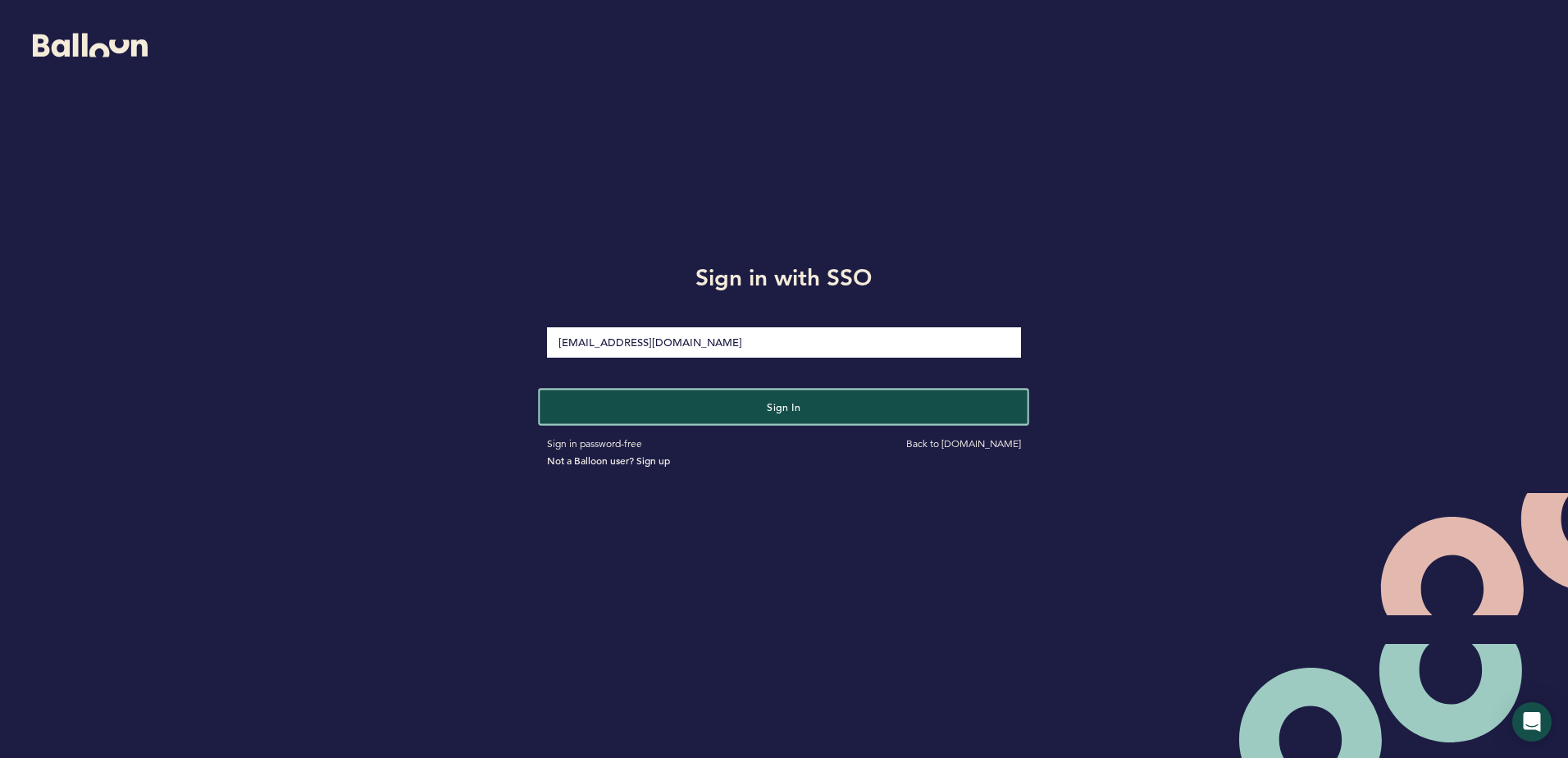
click at [639, 396] on button "Sign in" at bounding box center [784, 407] width 488 height 34
